Goal: Task Accomplishment & Management: Manage account settings

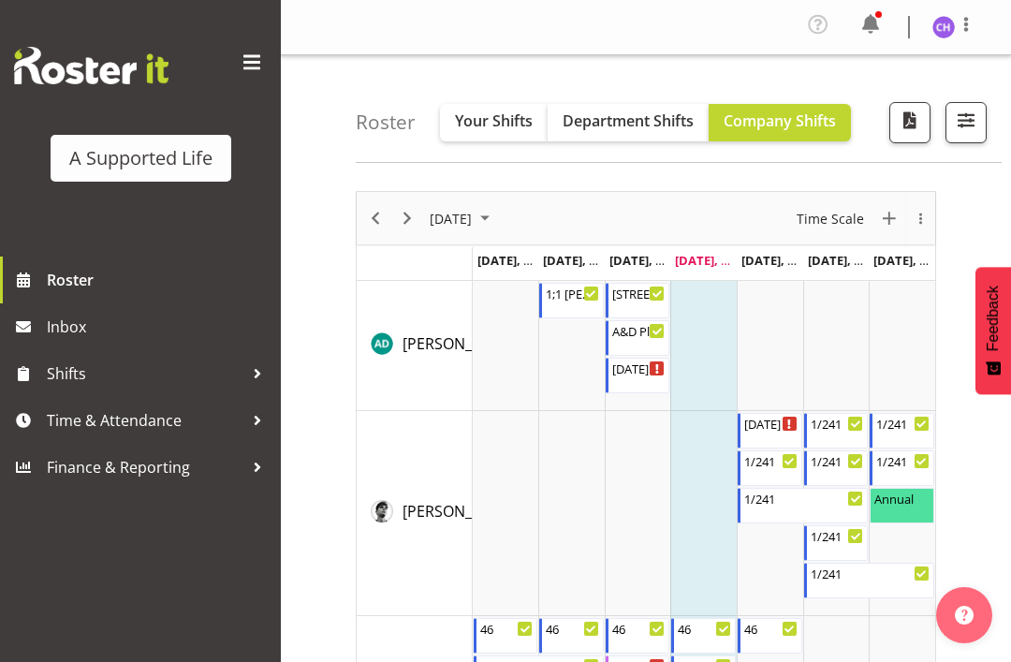
click at [962, 128] on span "button" at bounding box center [965, 120] width 24 height 24
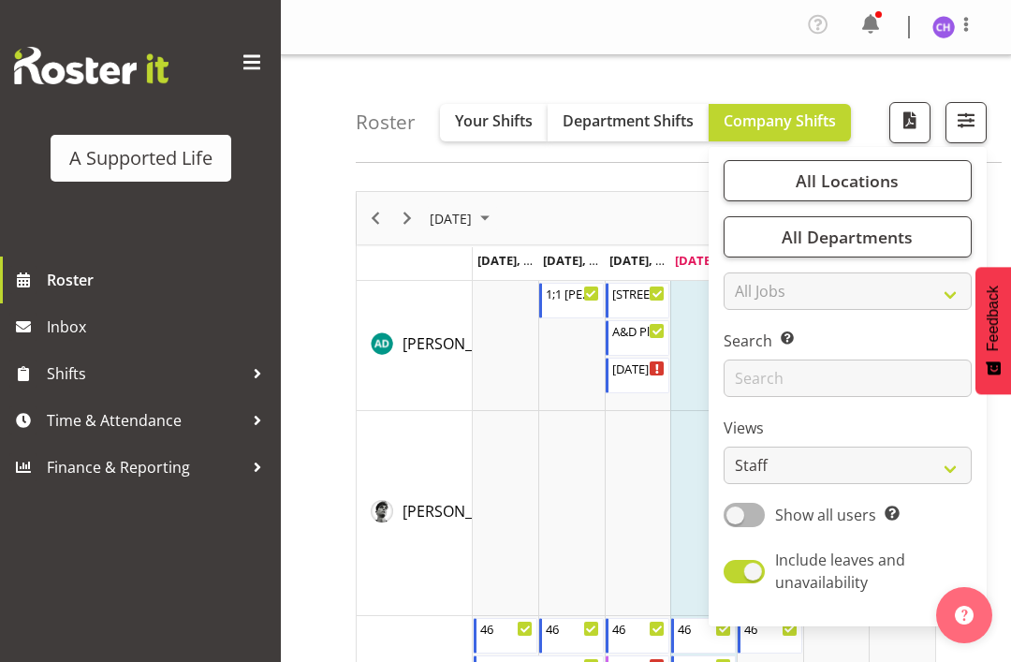
click at [683, 58] on div "Roster Your Shifts Department Shifts Company Shifts All Locations Clear [STREET…" at bounding box center [679, 109] width 646 height 108
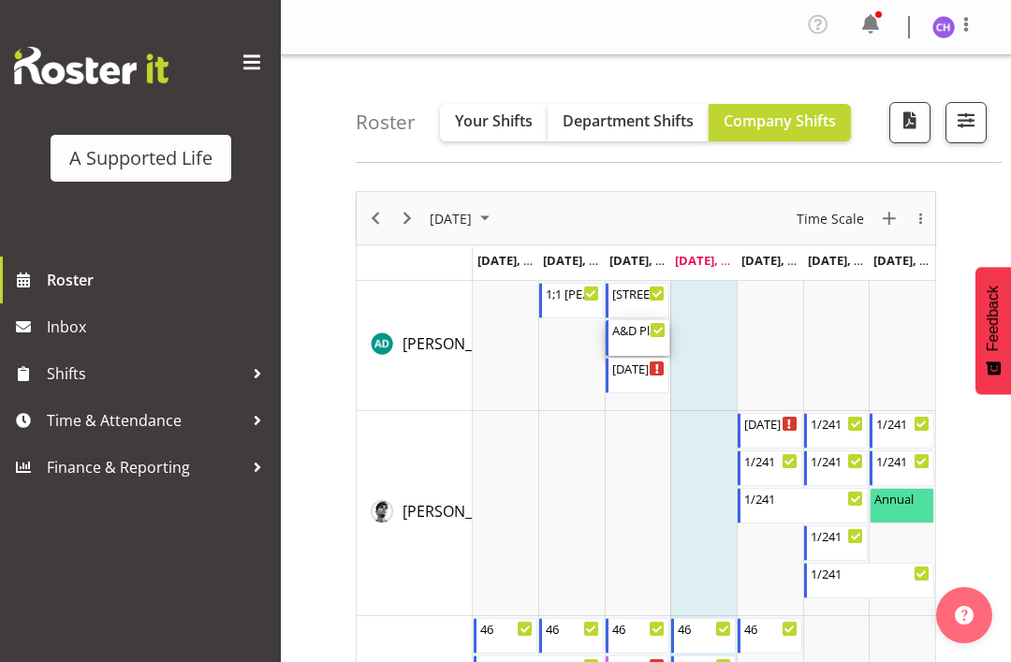
click at [644, 344] on div "A&D Plan 1:30 PM - 2:30 PM" at bounding box center [639, 338] width 54 height 36
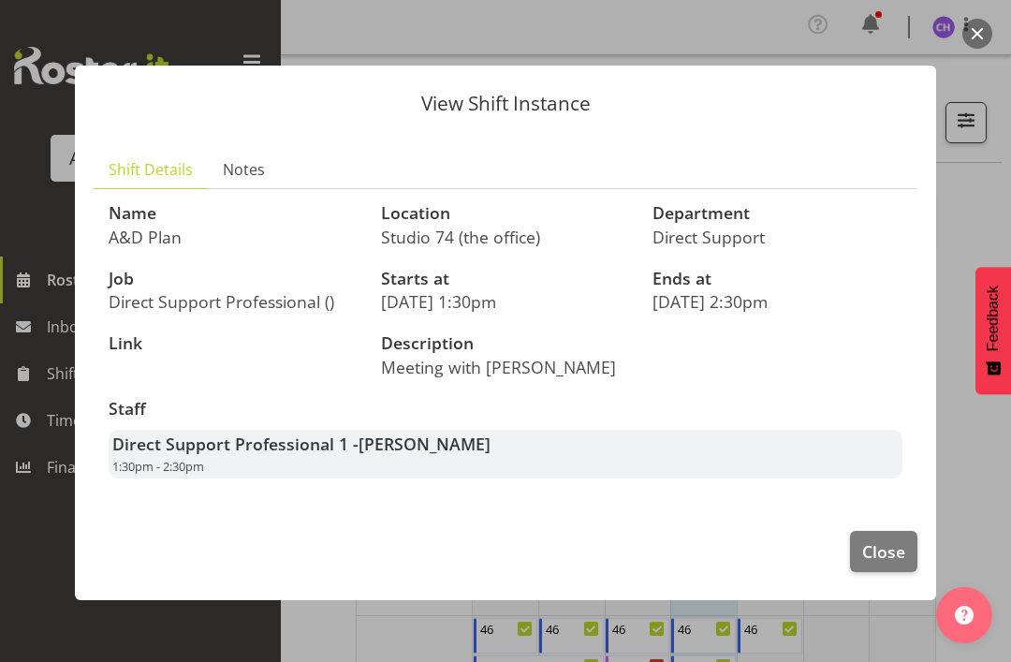
click at [890, 541] on span "Close" at bounding box center [883, 551] width 43 height 24
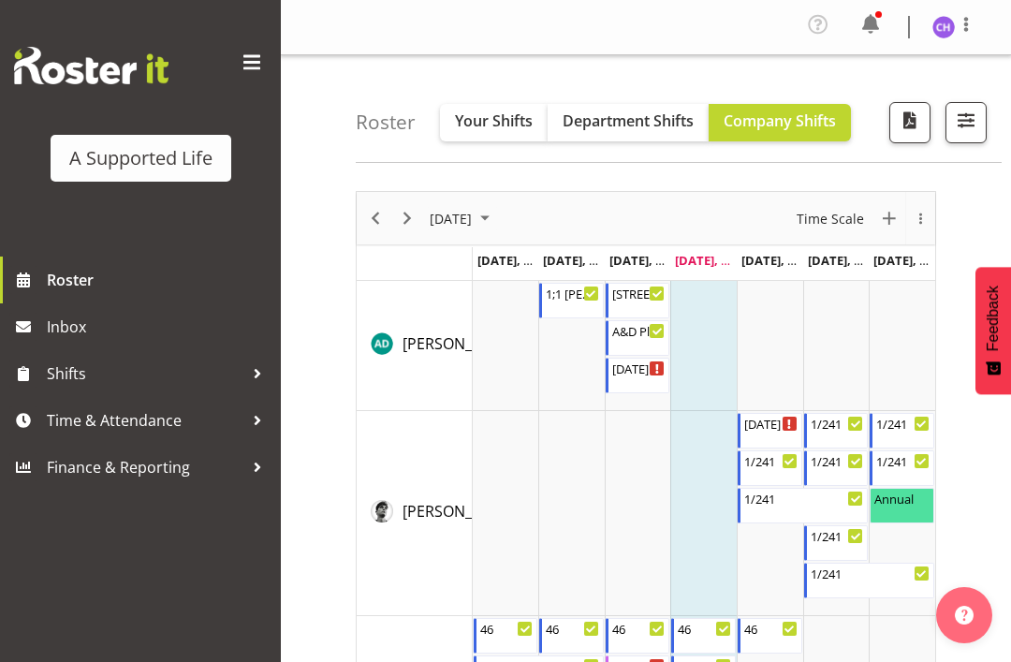
click at [952, 29] on img at bounding box center [943, 27] width 22 height 22
click at [640, 64] on div "Roster Your Shifts Department Shifts Company Shifts All Locations Clear [STREET…" at bounding box center [679, 109] width 646 height 108
click at [950, 128] on button "button" at bounding box center [965, 122] width 41 height 41
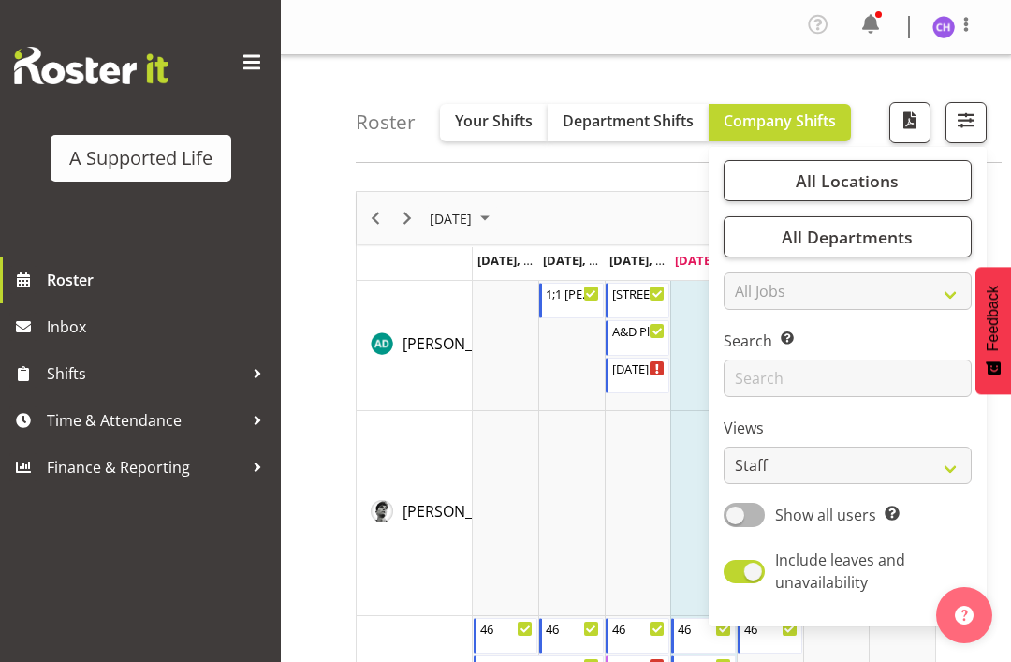
click at [868, 179] on span "All Locations" at bounding box center [846, 180] width 103 height 22
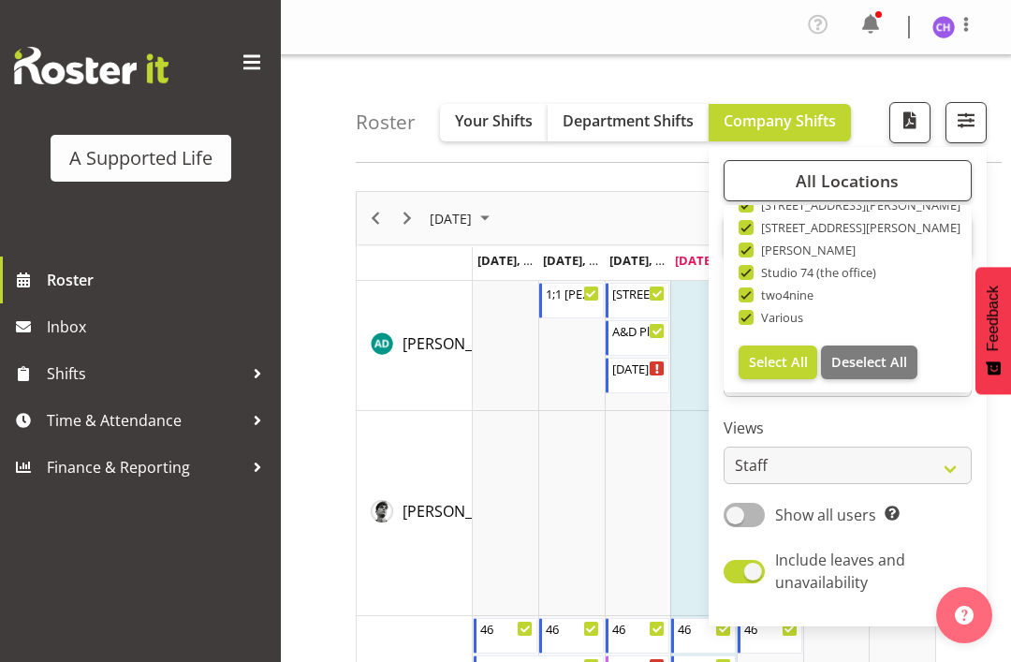
scroll to position [629, 0]
click at [885, 366] on span "Deselect All" at bounding box center [869, 362] width 76 height 18
checkbox input "false"
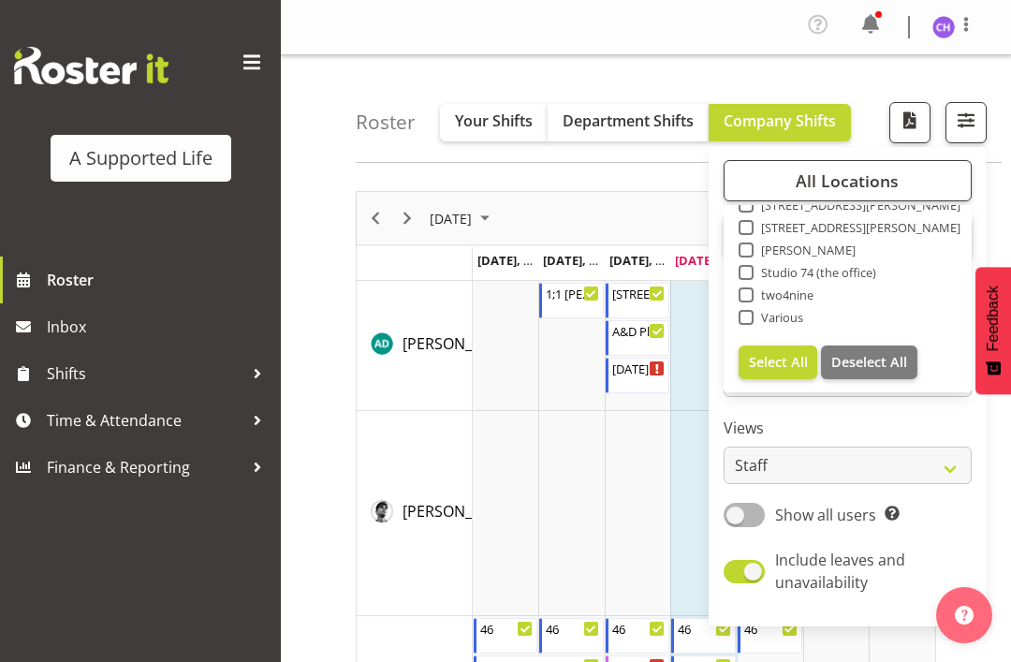
checkbox input "false"
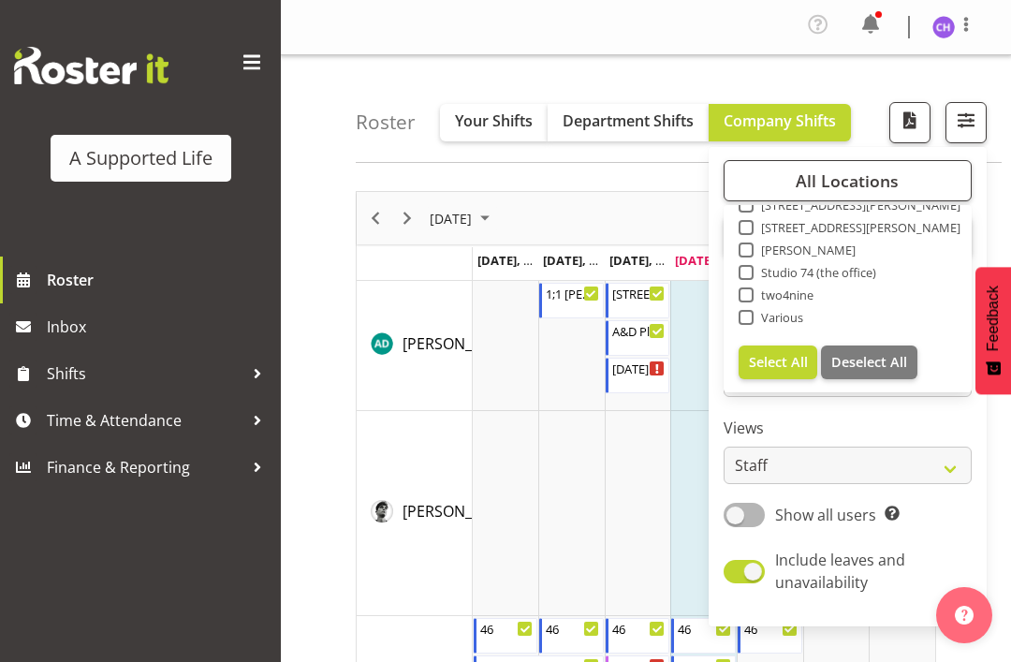
checkbox input "false"
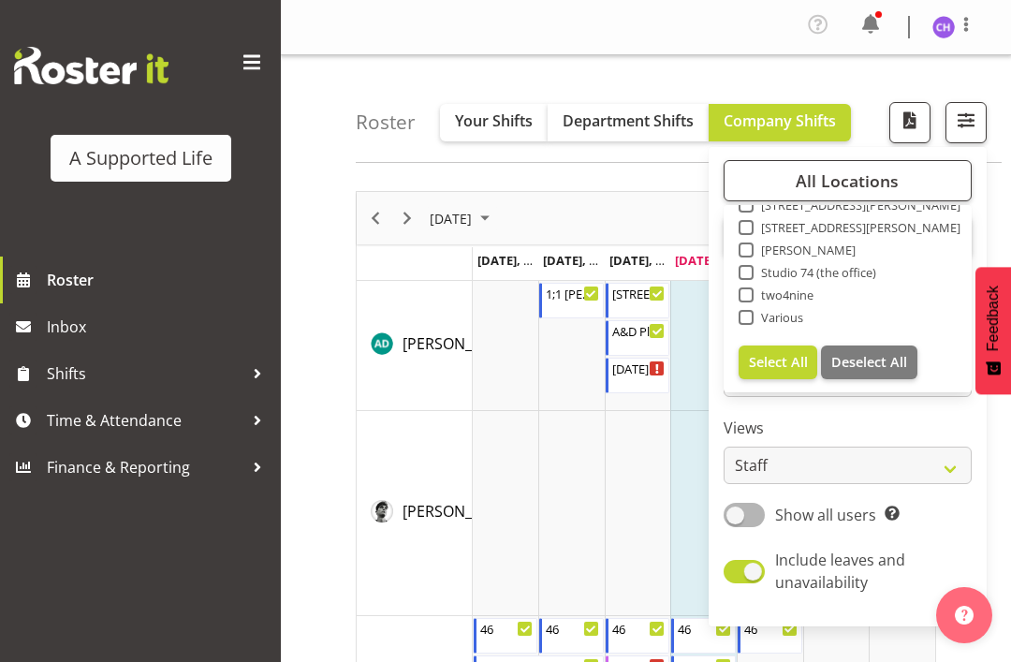
checkbox input "false"
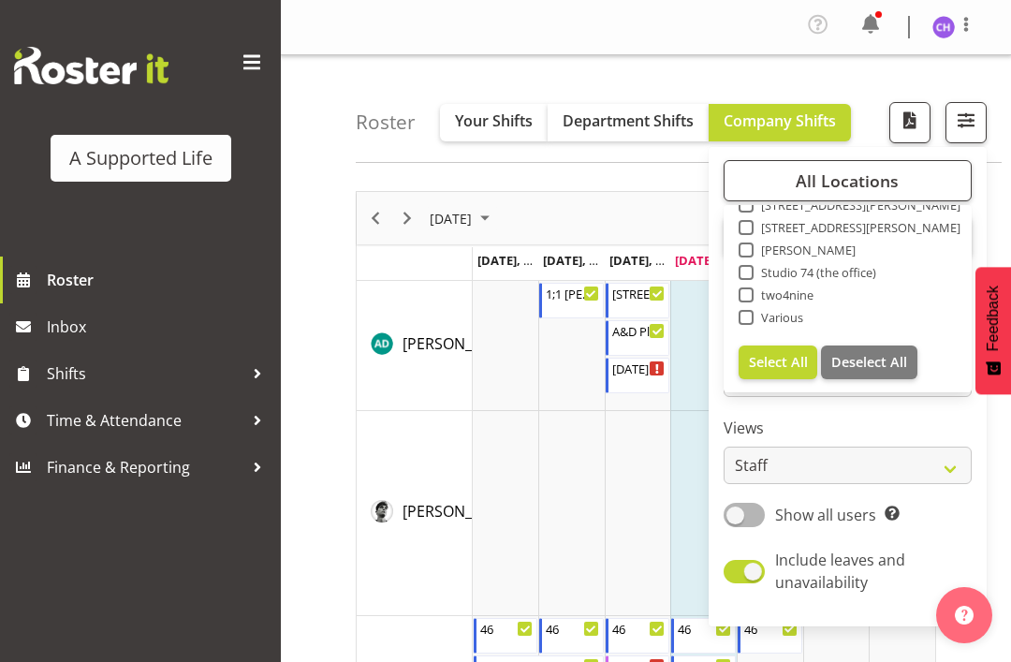
checkbox input "false"
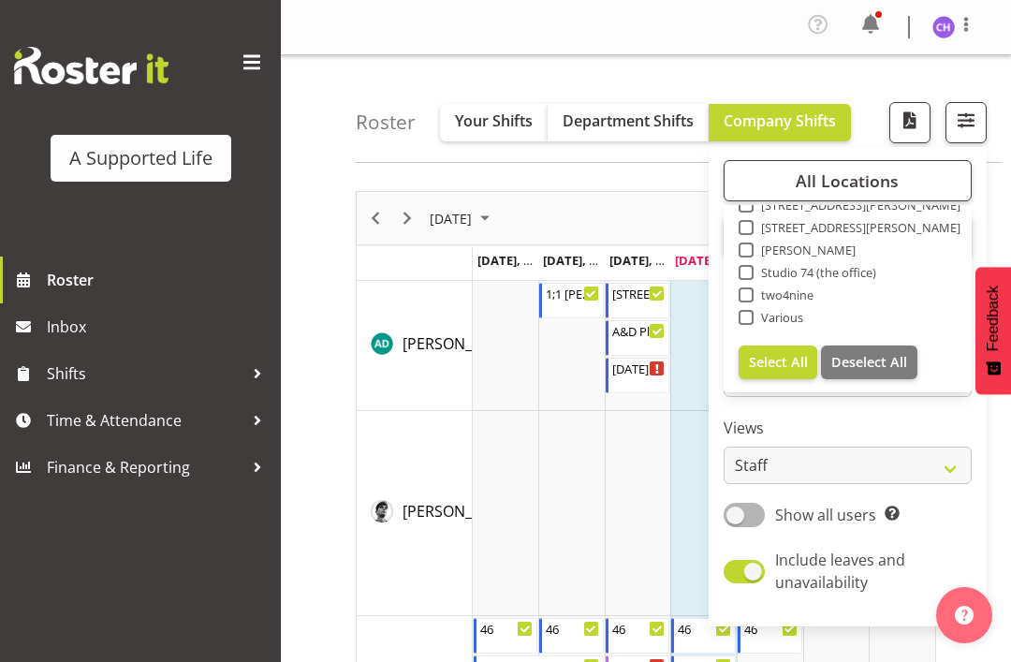
checkbox input "false"
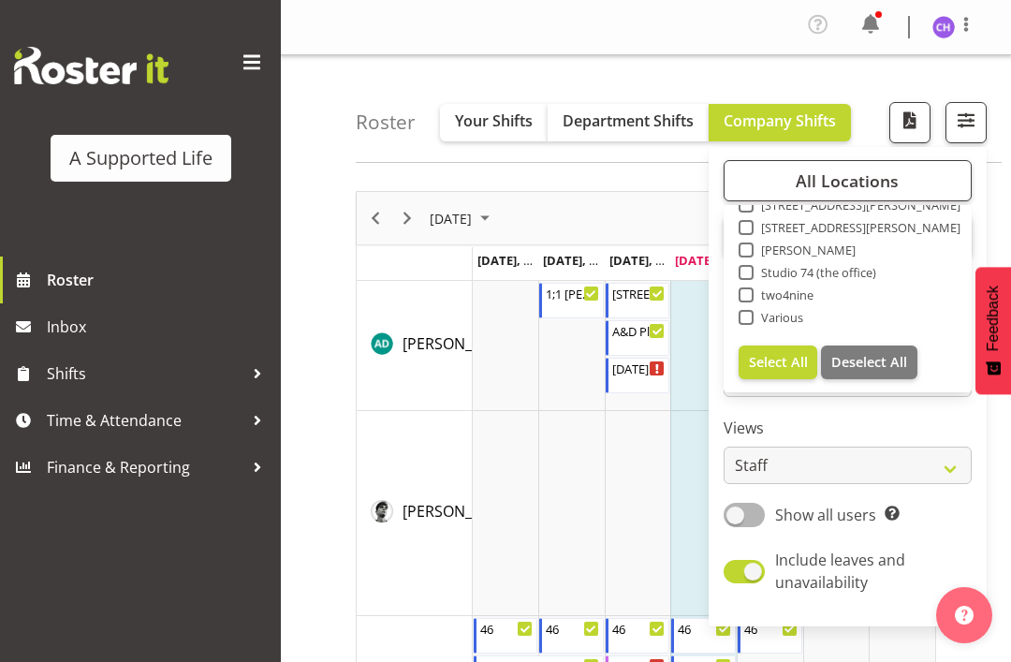
checkbox input "false"
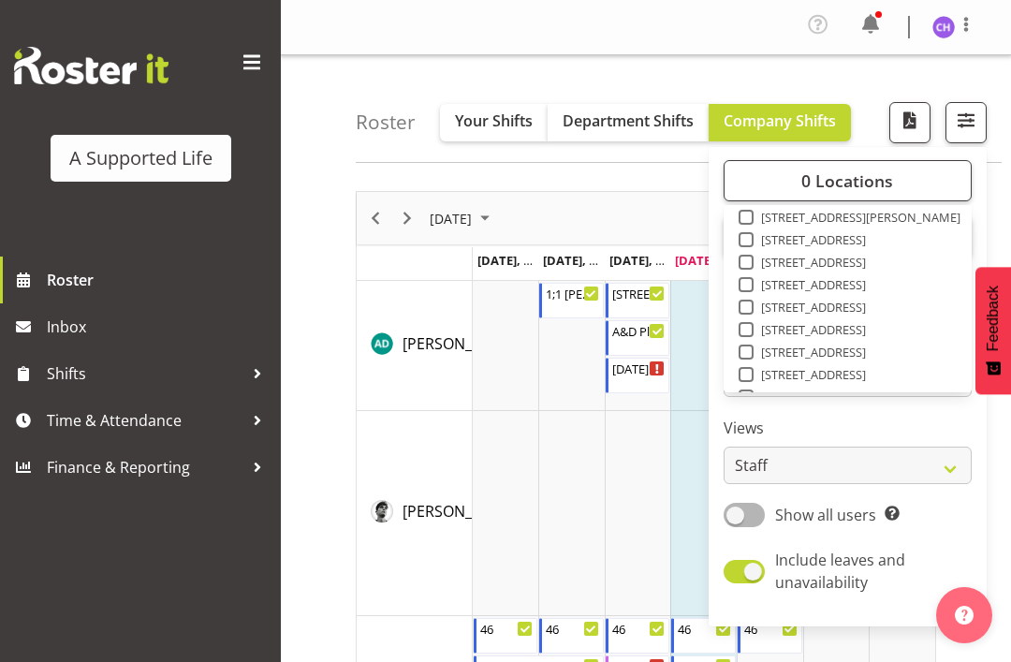
scroll to position [235, 0]
click at [750, 355] on span at bounding box center [745, 351] width 15 height 15
click at [750, 355] on input "[STREET_ADDRESS]" at bounding box center [744, 352] width 12 height 12
checkbox input "true"
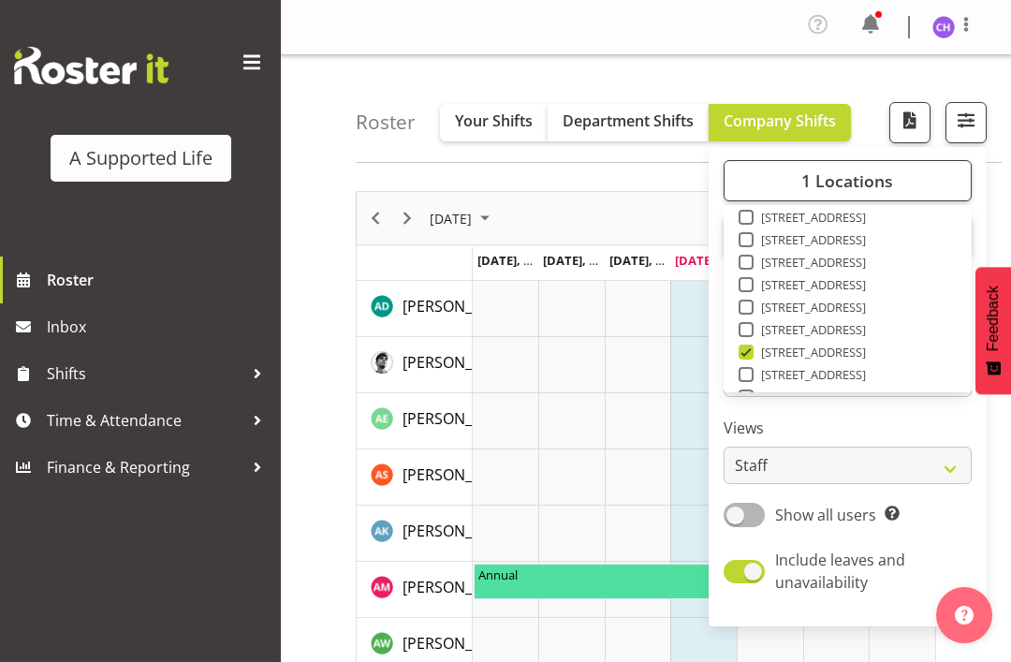
click at [662, 68] on div "Roster Your Shifts Department Shifts Company Shifts 1 Locations Clear [STREET_A…" at bounding box center [679, 109] width 646 height 108
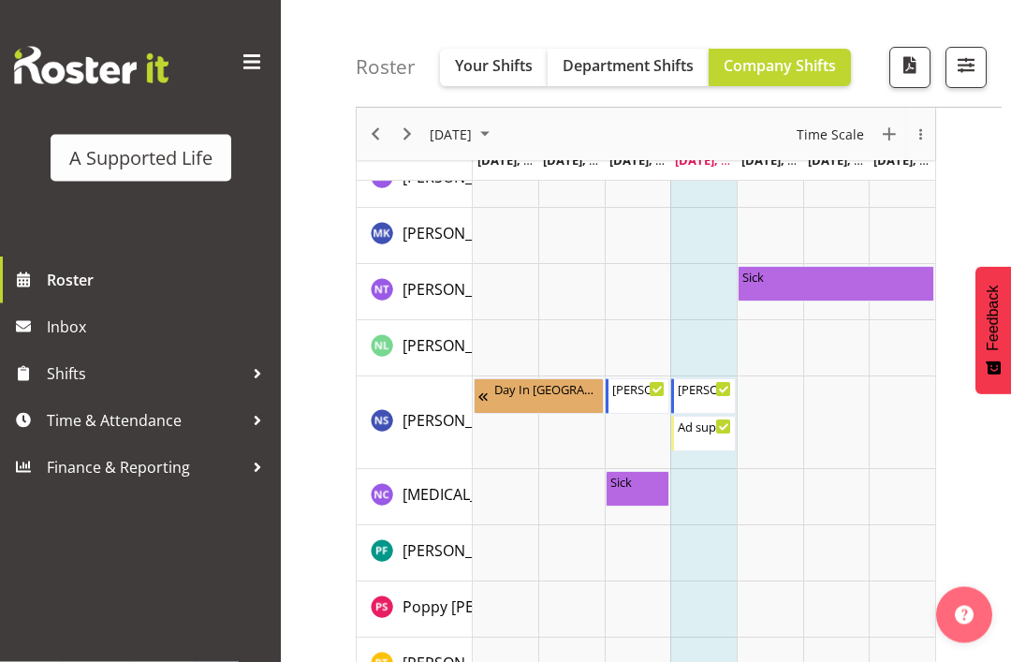
scroll to position [3891, 0]
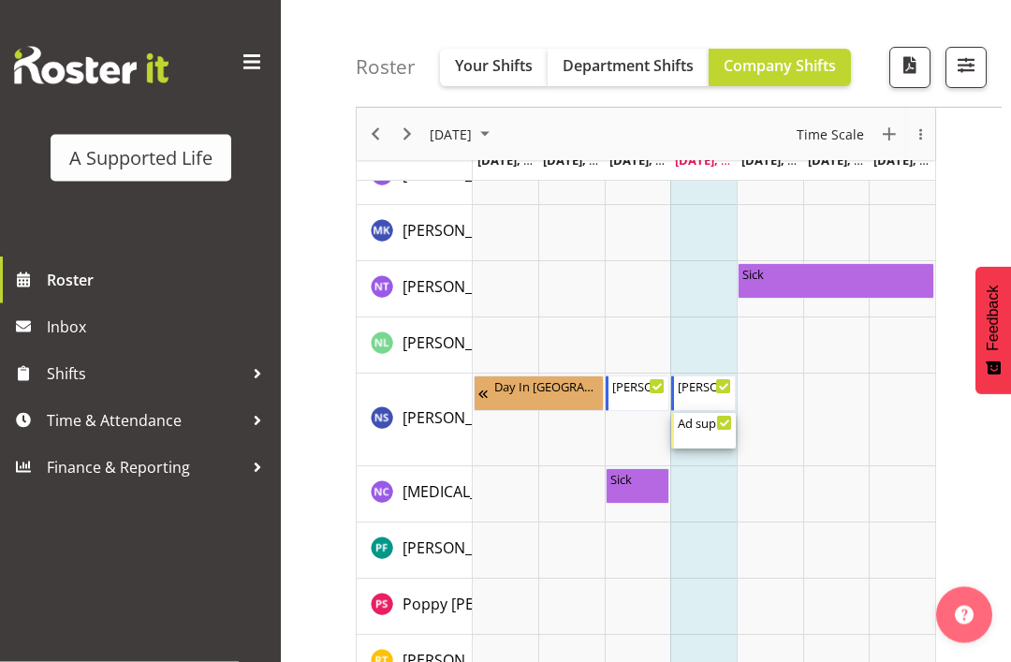
click at [711, 430] on div "Ad sup 4 sch rd 1:00 PM - 2:00 PM" at bounding box center [704, 432] width 54 height 36
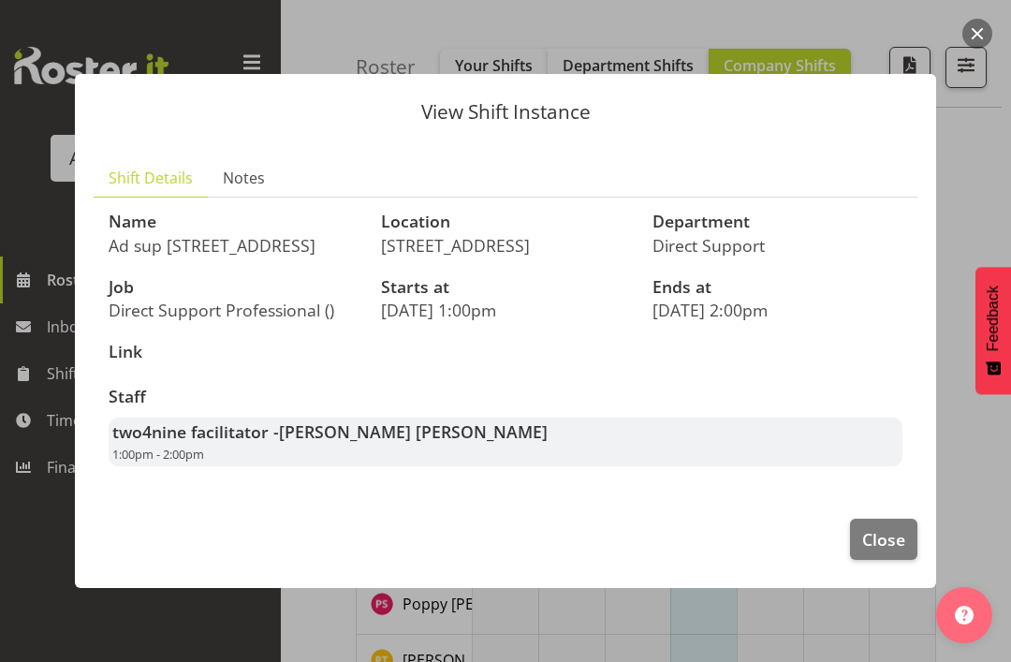
click at [883, 551] on span "Close" at bounding box center [883, 539] width 43 height 24
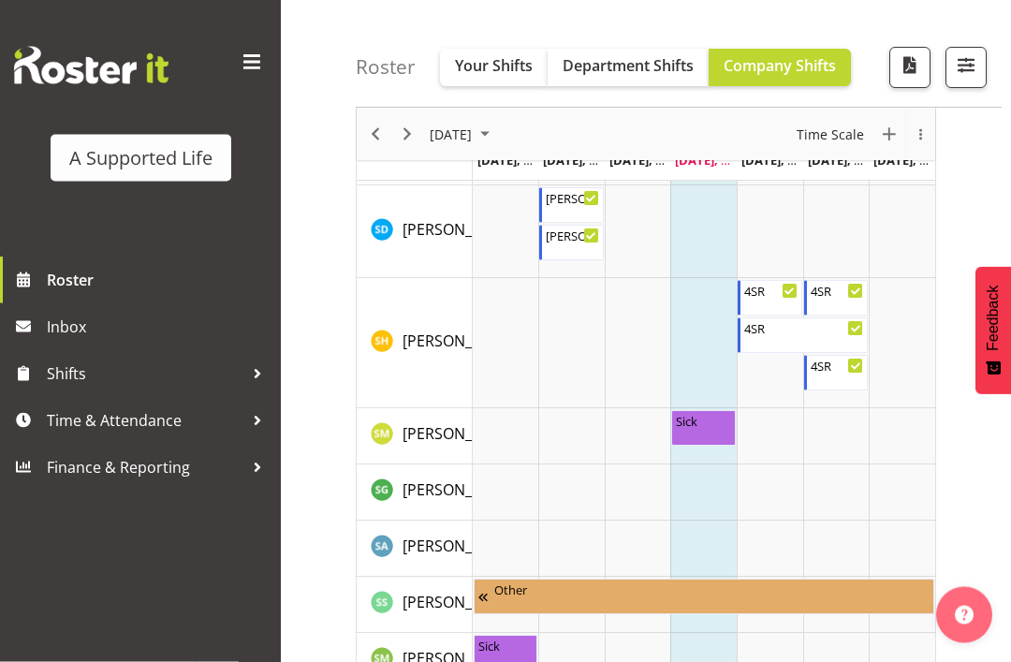
scroll to position [4887, 0]
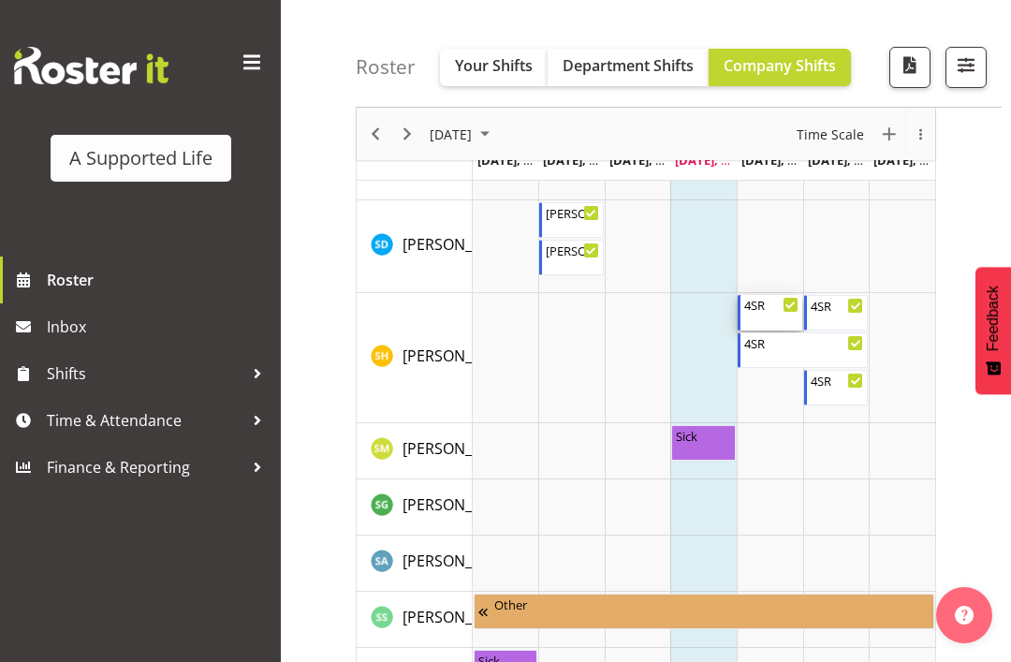
click at [778, 316] on div "4SR 4:00 PM - 10:30 PM" at bounding box center [771, 313] width 54 height 36
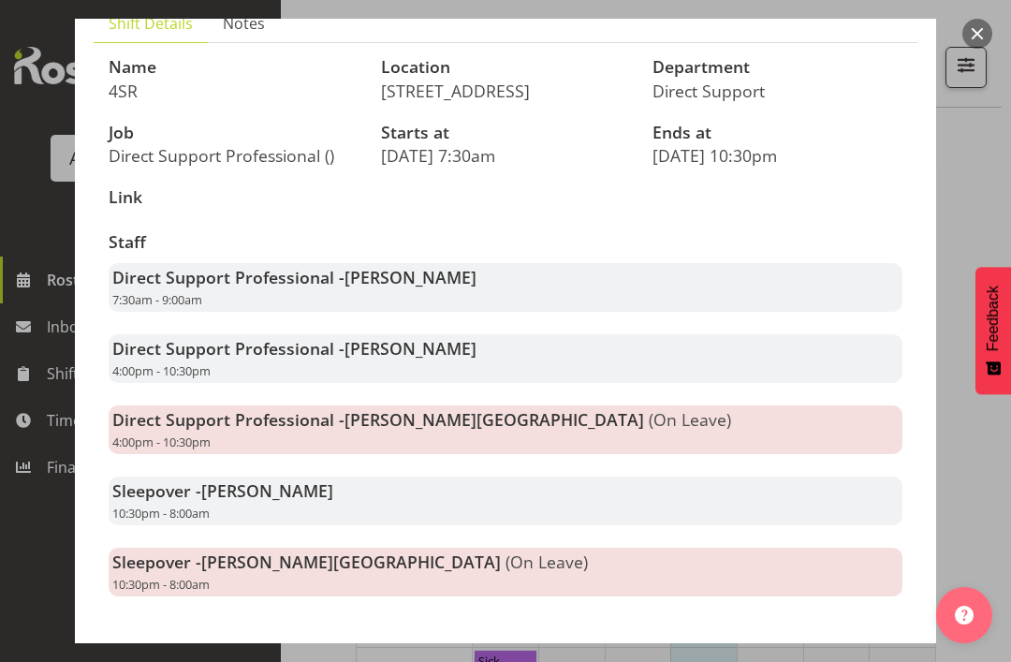
scroll to position [107, 0]
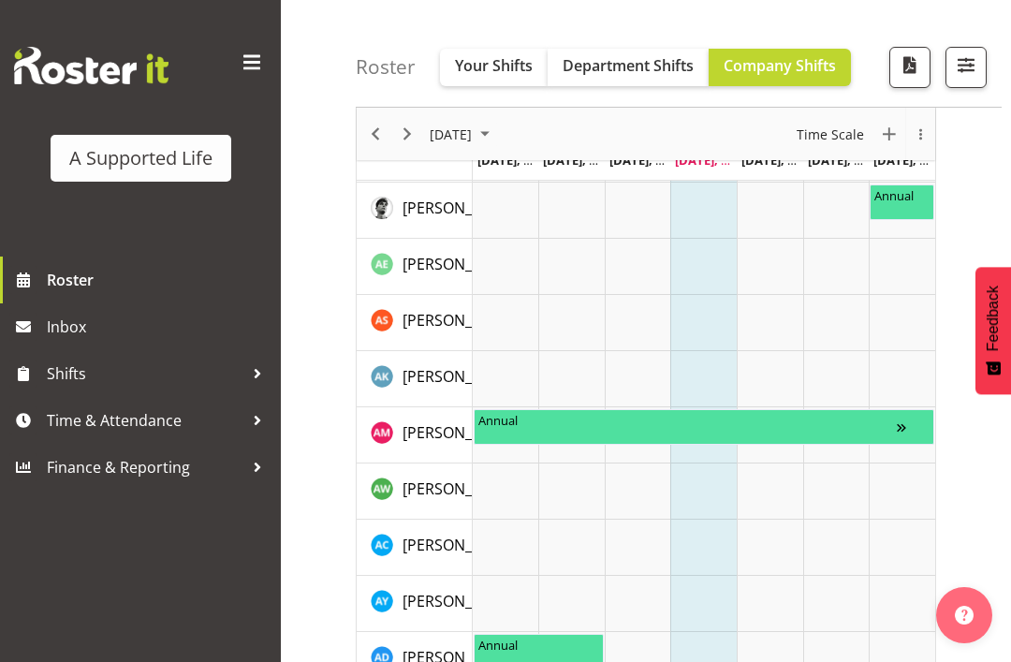
scroll to position [0, 0]
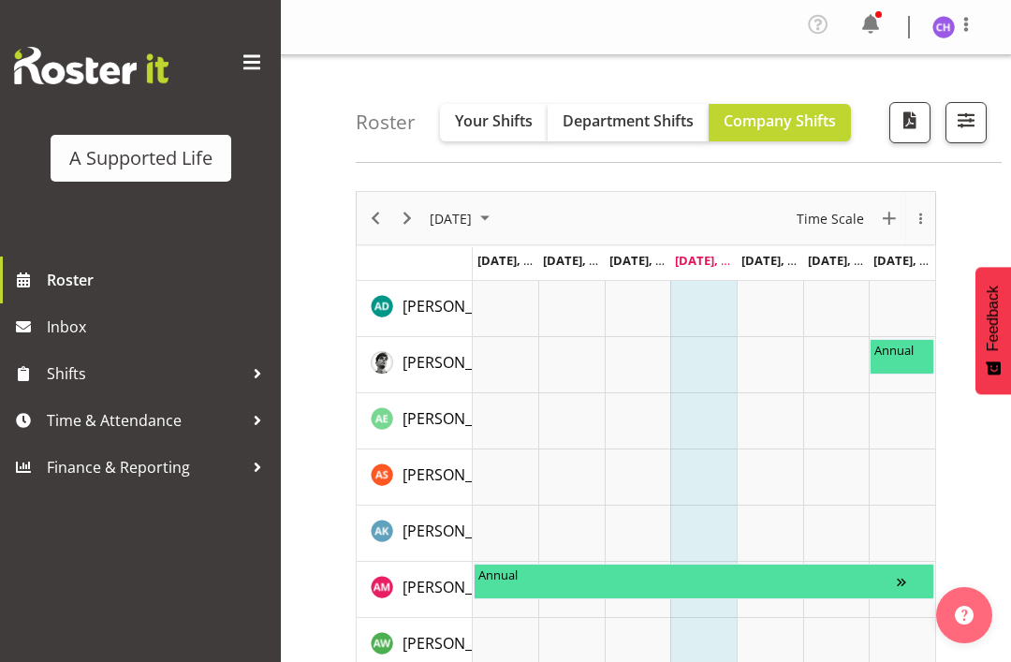
click at [966, 130] on span "button" at bounding box center [965, 120] width 24 height 24
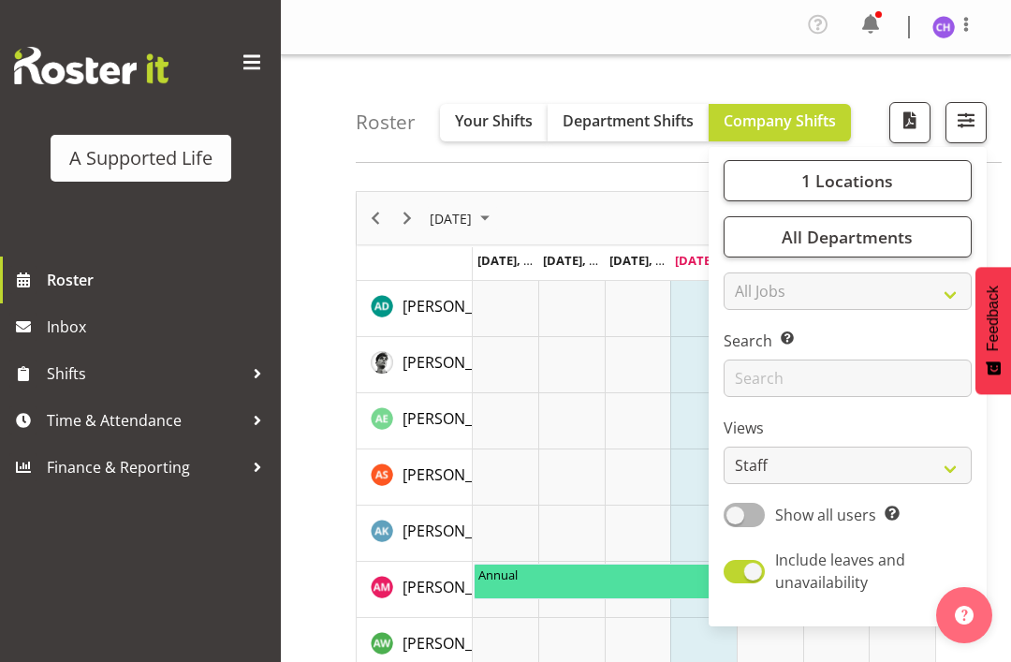
click at [862, 179] on span "1 Locations" at bounding box center [847, 180] width 92 height 22
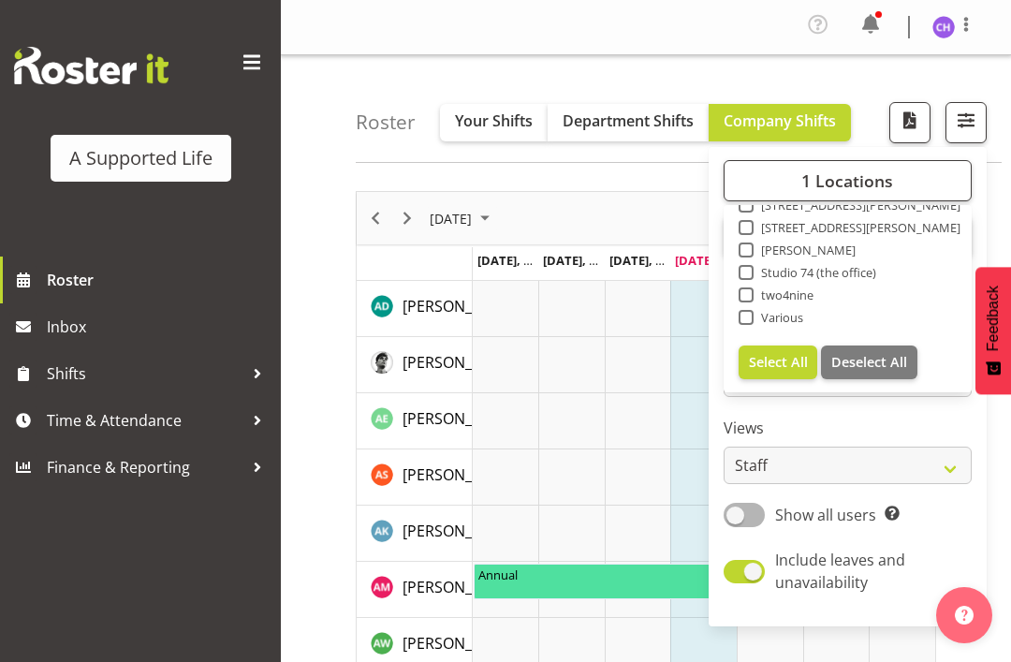
scroll to position [629, 0]
click at [777, 362] on span "Select All" at bounding box center [778, 362] width 59 height 18
checkbox input "true"
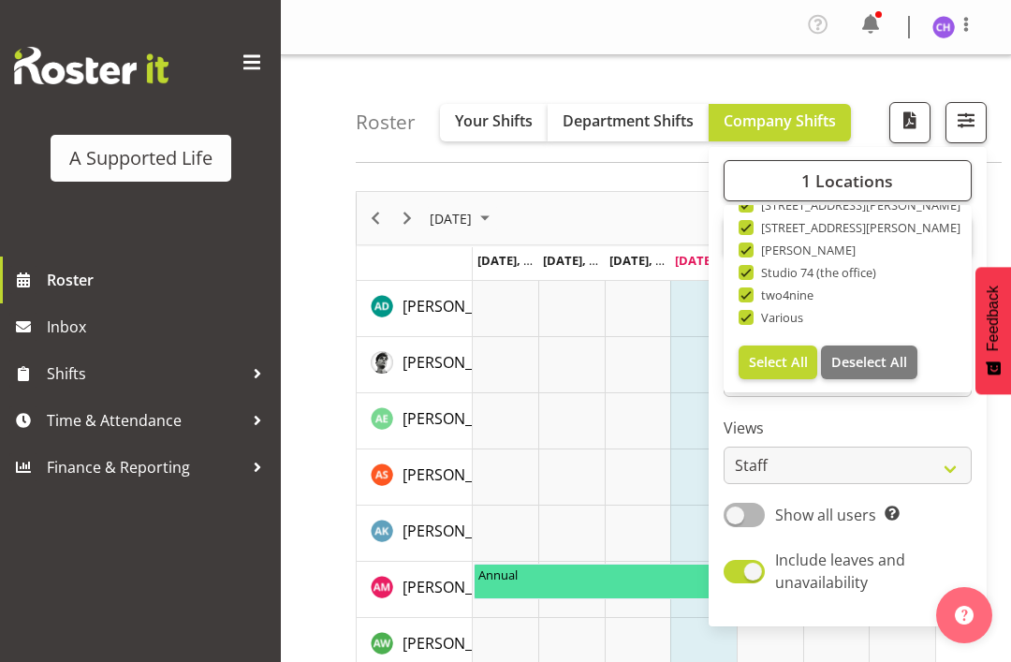
checkbox input "true"
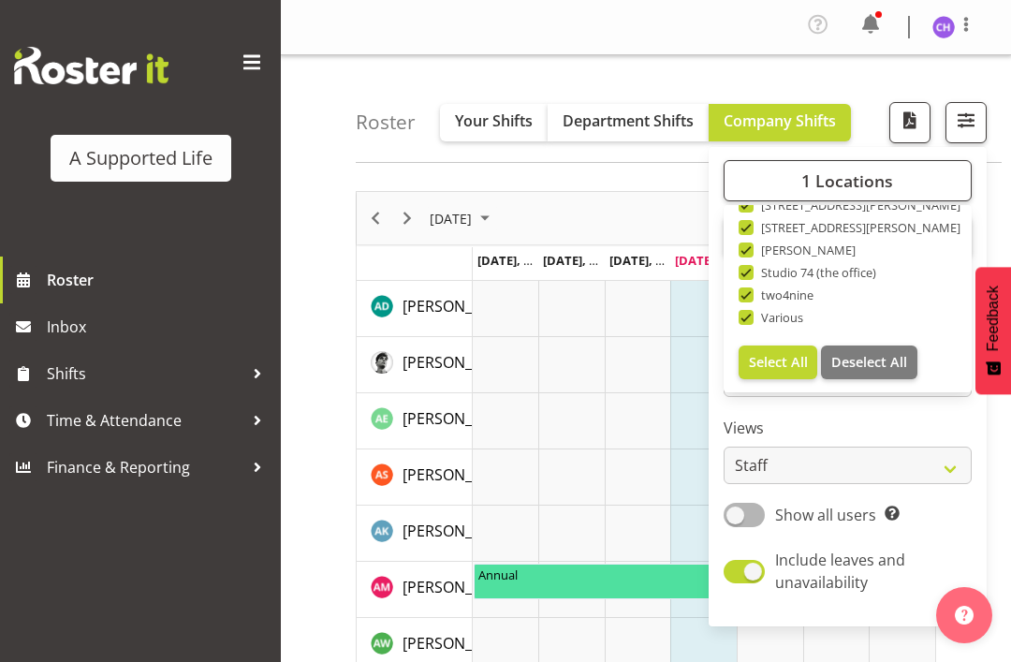
checkbox input "true"
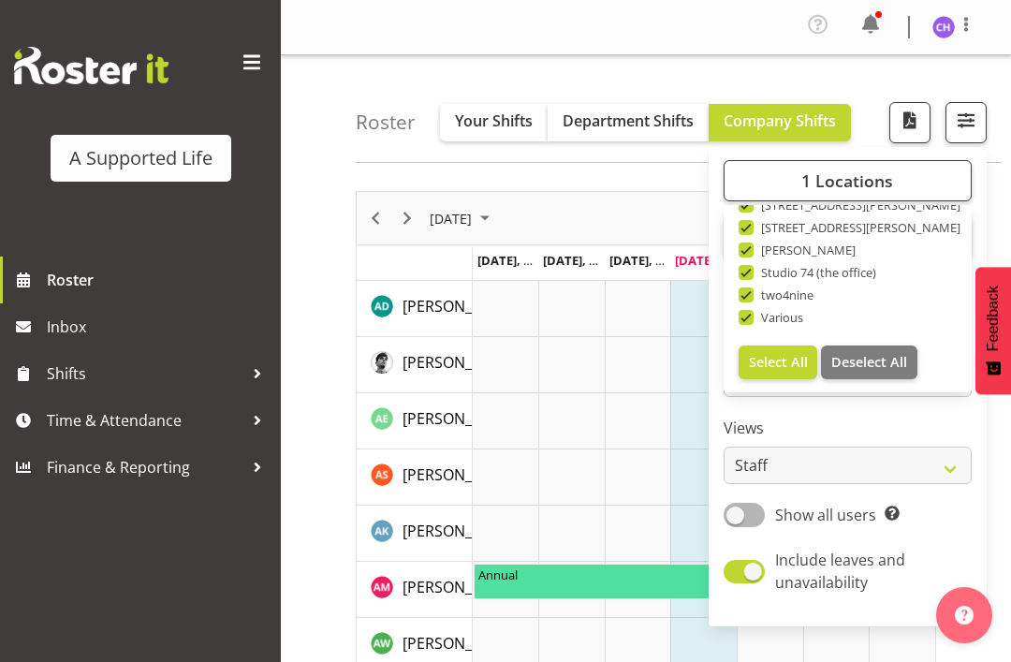
checkbox input "true"
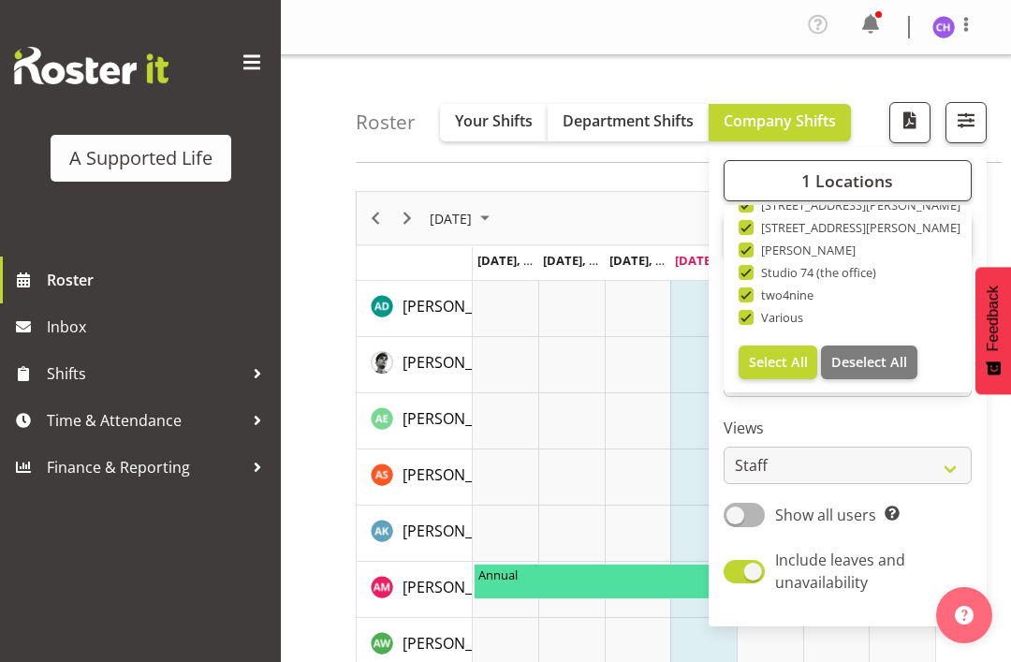
checkbox input "true"
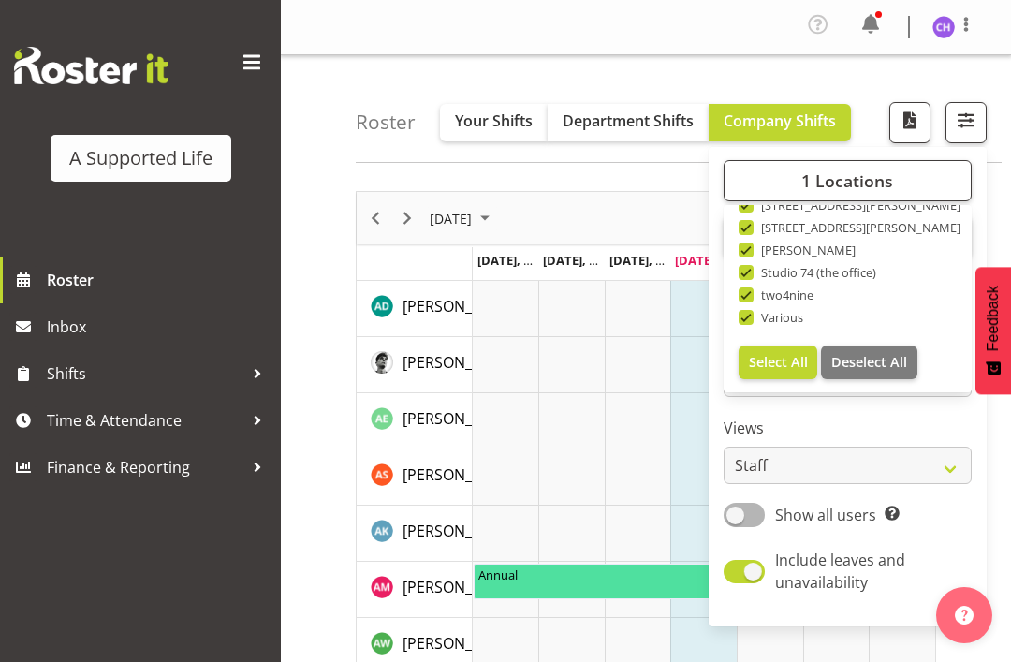
checkbox input "true"
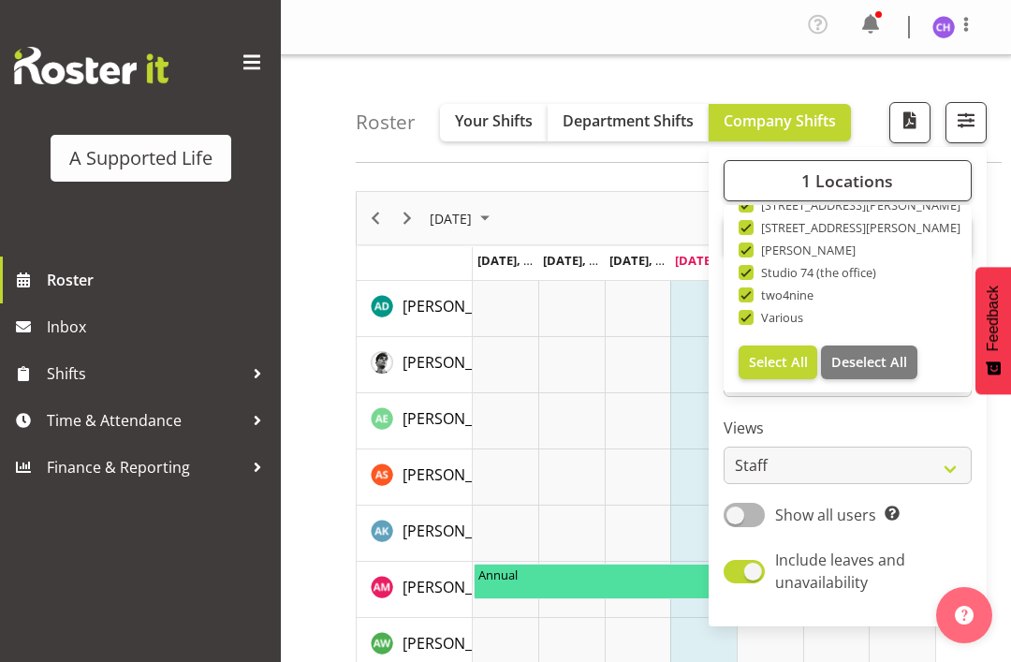
checkbox input "true"
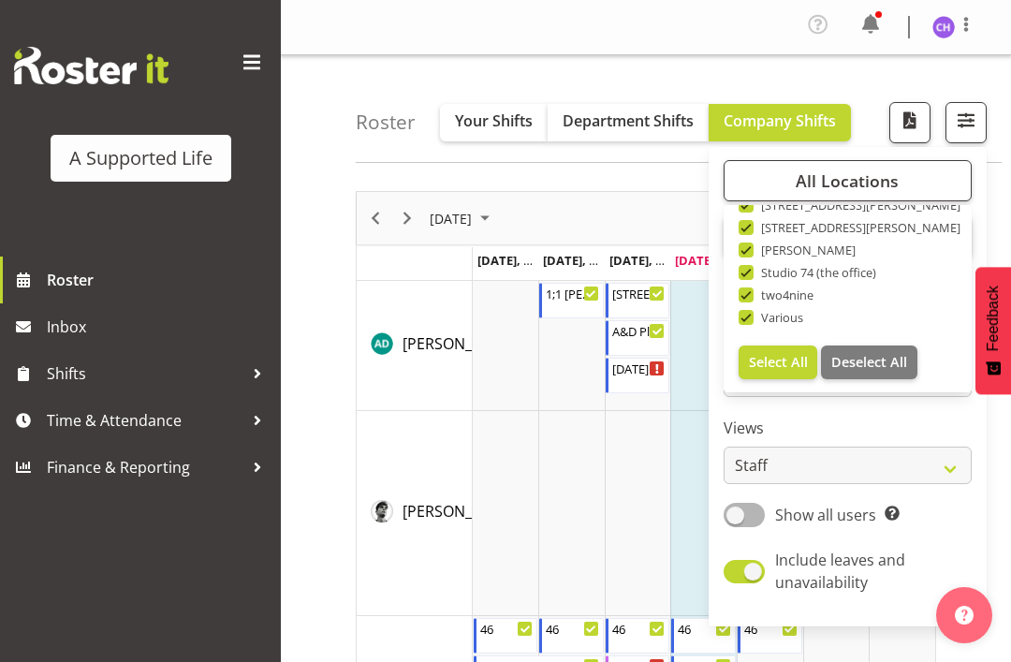
click at [778, 368] on span "Select All" at bounding box center [778, 362] width 59 height 18
click at [771, 362] on span "Select All" at bounding box center [778, 362] width 59 height 18
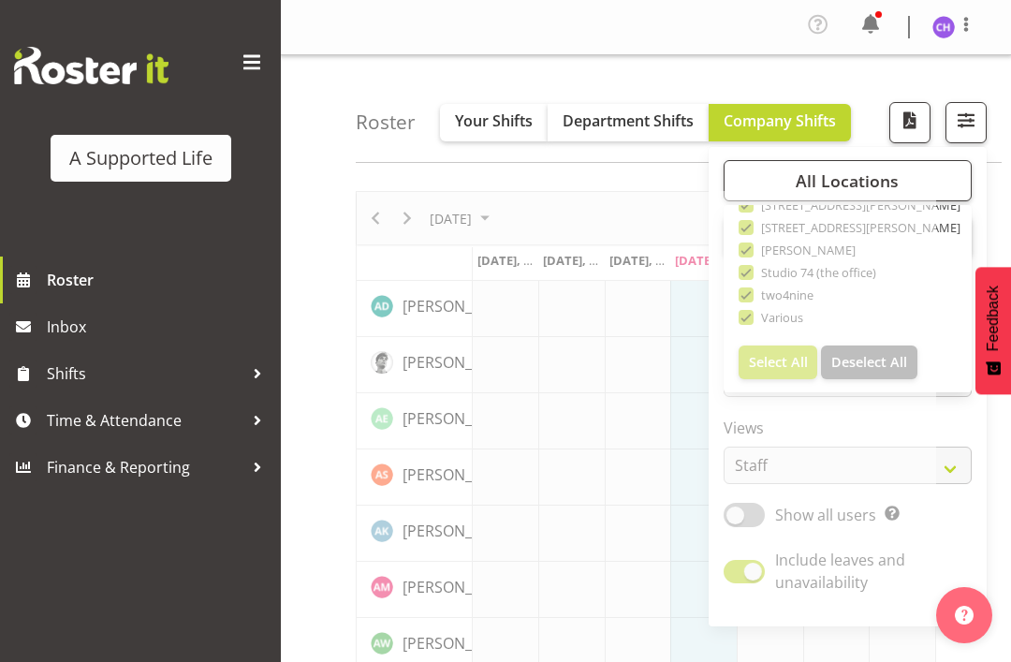
click at [691, 73] on div "Roster Your Shifts Department Shifts Company Shifts All Locations Clear [STREET…" at bounding box center [679, 109] width 646 height 108
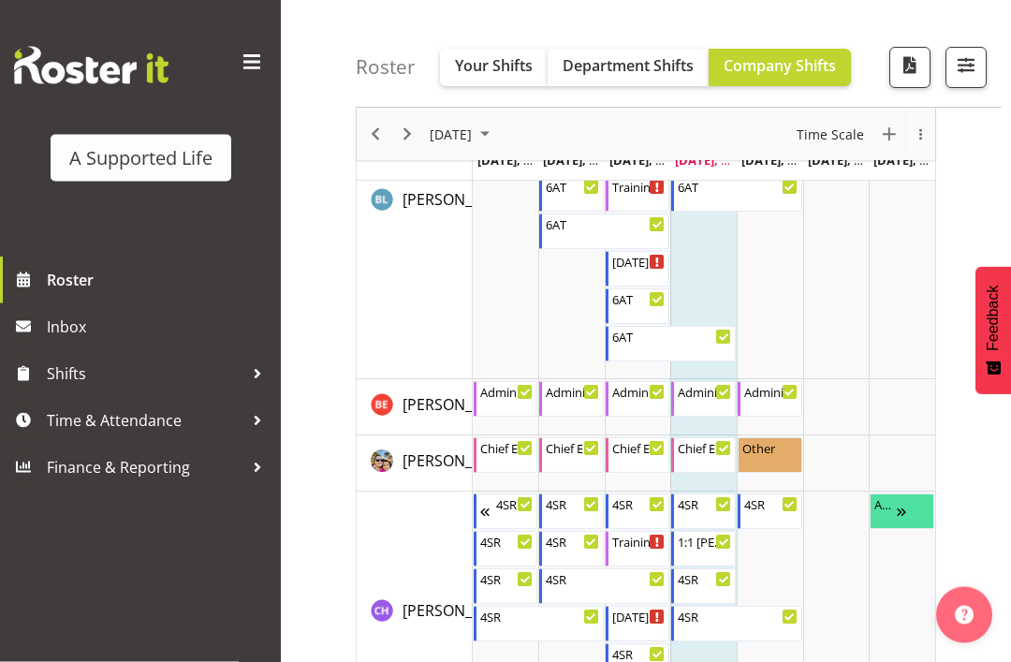
scroll to position [1765, 0]
click at [637, 547] on div "Training- Active Support" at bounding box center [639, 540] width 54 height 19
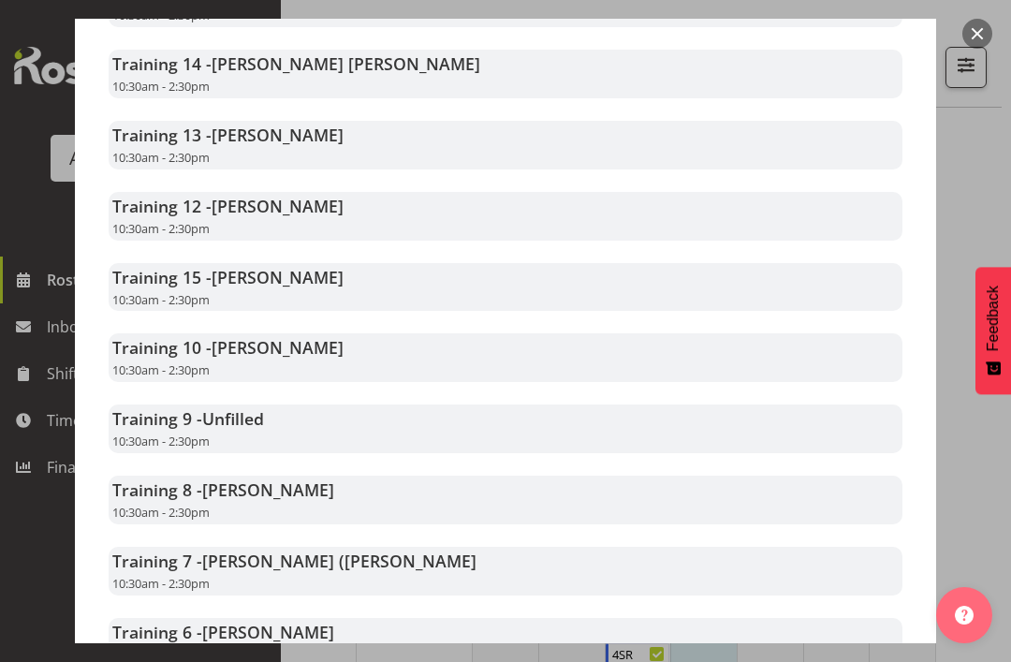
scroll to position [1000, 0]
click at [980, 228] on div at bounding box center [505, 331] width 1011 height 662
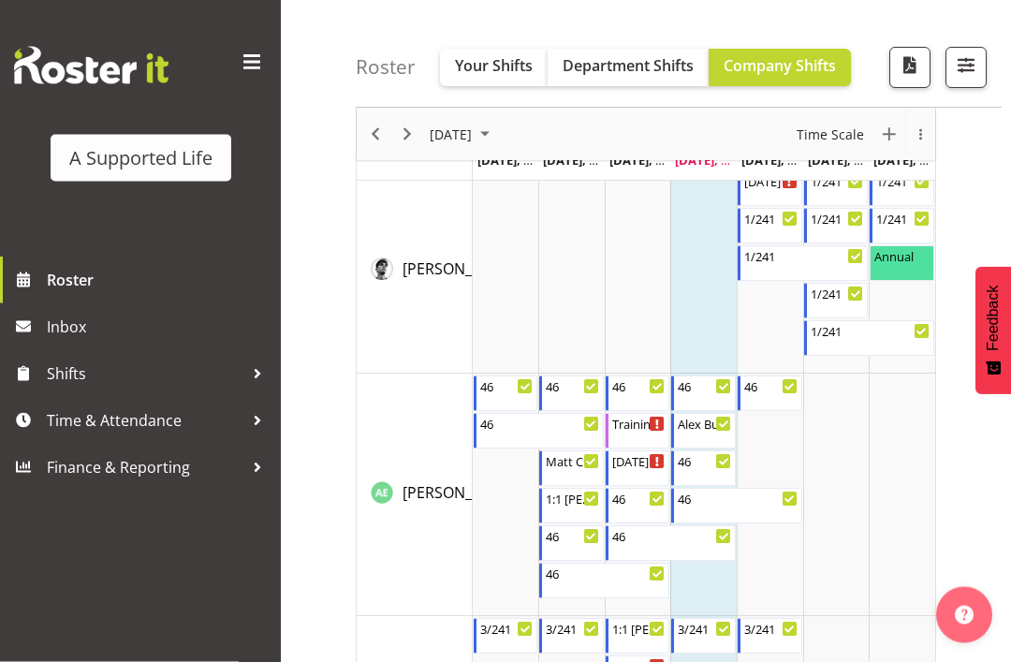
scroll to position [0, 0]
